Goal: Information Seeking & Learning: Learn about a topic

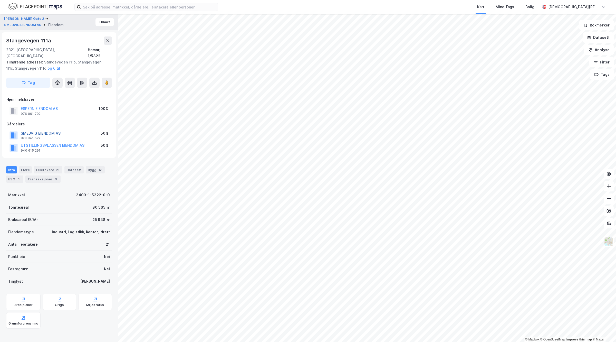
click at [0, 0] on button "SMEDVIG EIENDOM AS" at bounding box center [0, 0] width 0 height 0
